Goal: Navigation & Orientation: Find specific page/section

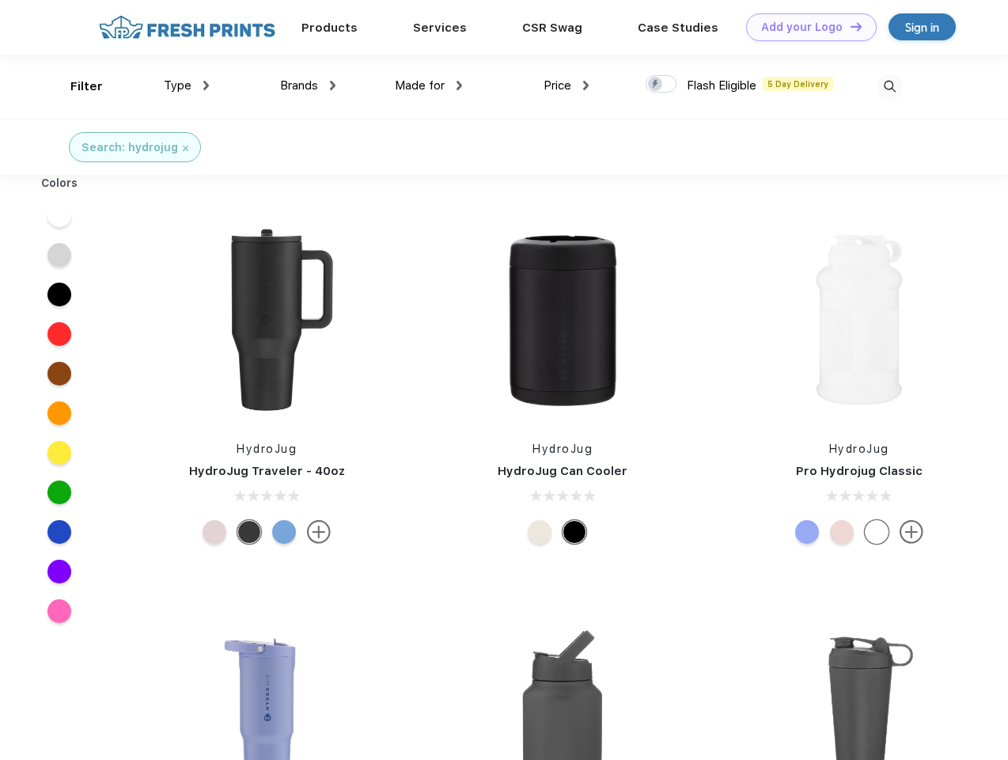
scroll to position [1, 0]
click at [806, 27] on link "Add your Logo Design Tool" at bounding box center [811, 27] width 131 height 28
click at [0, 0] on div "Design Tool" at bounding box center [0, 0] width 0 height 0
click at [849, 26] on link "Add your Logo Design Tool" at bounding box center [811, 27] width 131 height 28
click at [76, 86] on div "Filter" at bounding box center [86, 87] width 32 height 18
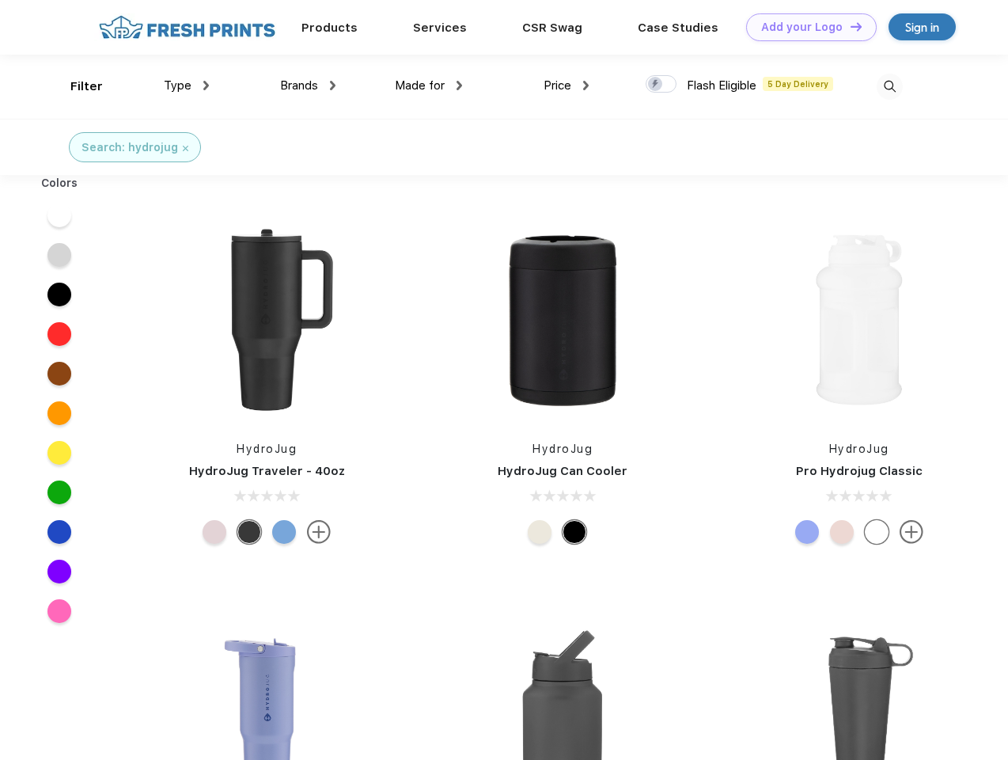
click at [187, 85] on span "Type" at bounding box center [178, 85] width 28 height 14
click at [308, 85] on span "Brands" at bounding box center [299, 85] width 38 height 14
click at [429, 85] on span "Made for" at bounding box center [420, 85] width 50 height 14
click at [567, 85] on span "Price" at bounding box center [558, 85] width 28 height 14
click at [662, 85] on div at bounding box center [661, 83] width 31 height 17
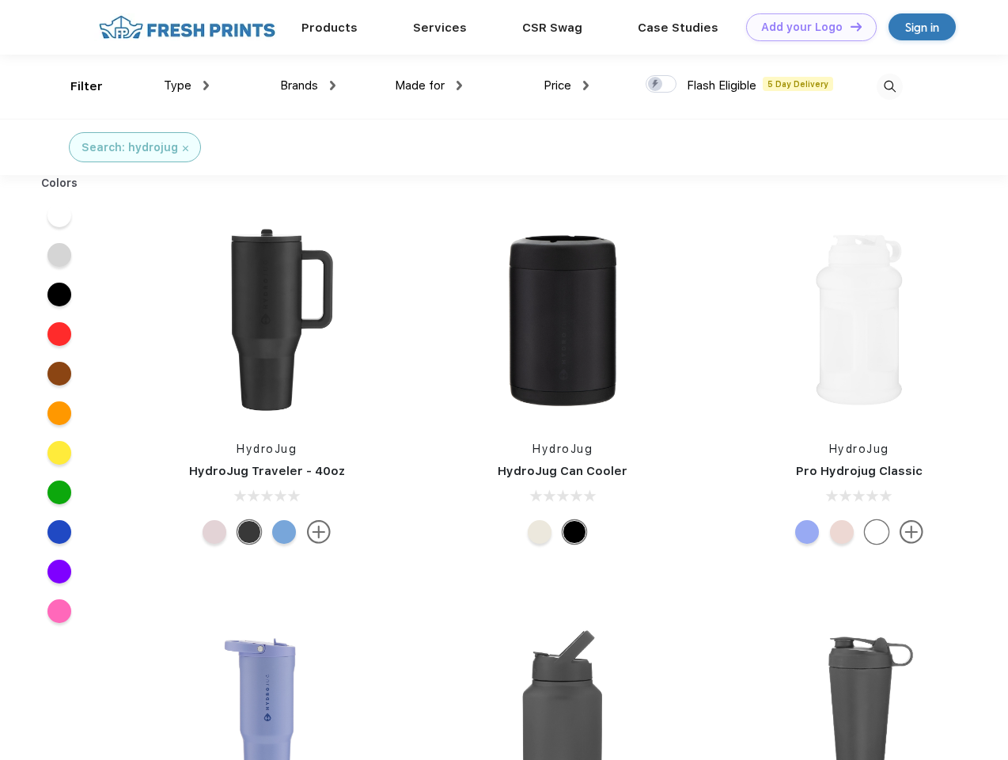
click at [656, 85] on input "checkbox" at bounding box center [651, 79] width 10 height 10
click at [890, 86] on img at bounding box center [890, 87] width 26 height 26
